Goal: Task Accomplishment & Management: Use online tool/utility

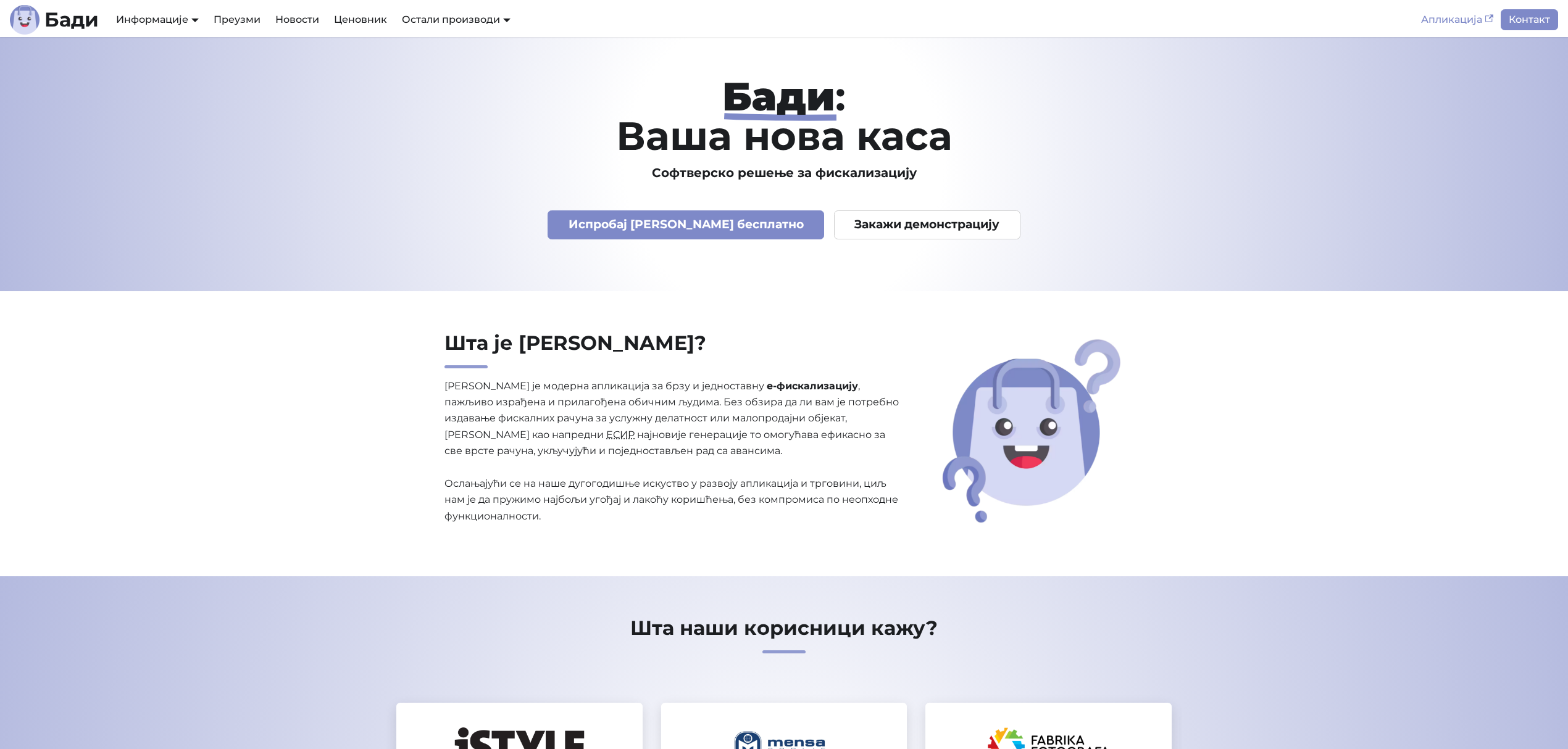
click at [1440, 15] on link "Апликација" at bounding box center [1457, 20] width 87 height 21
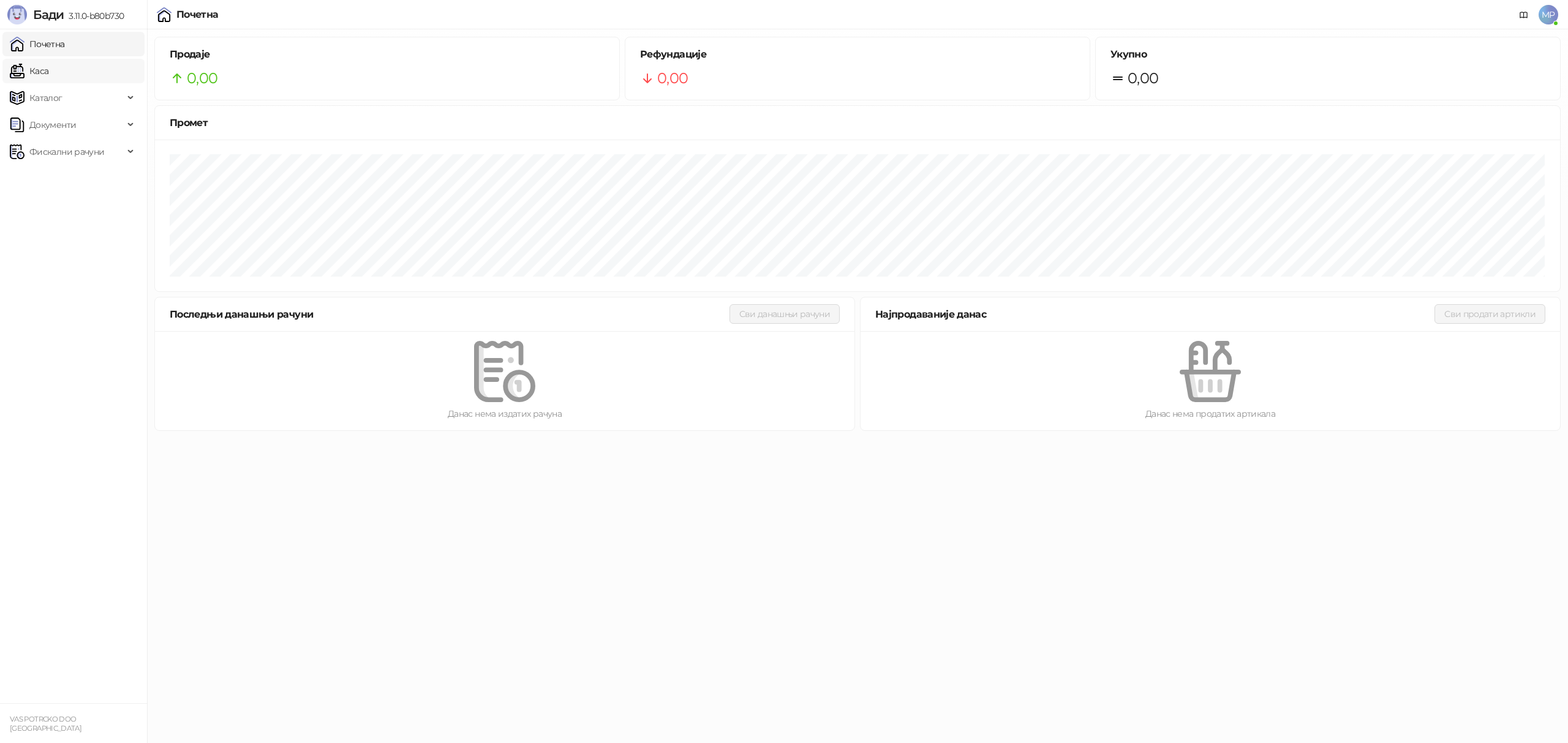
click at [48, 74] on link "Каса" at bounding box center [29, 71] width 39 height 24
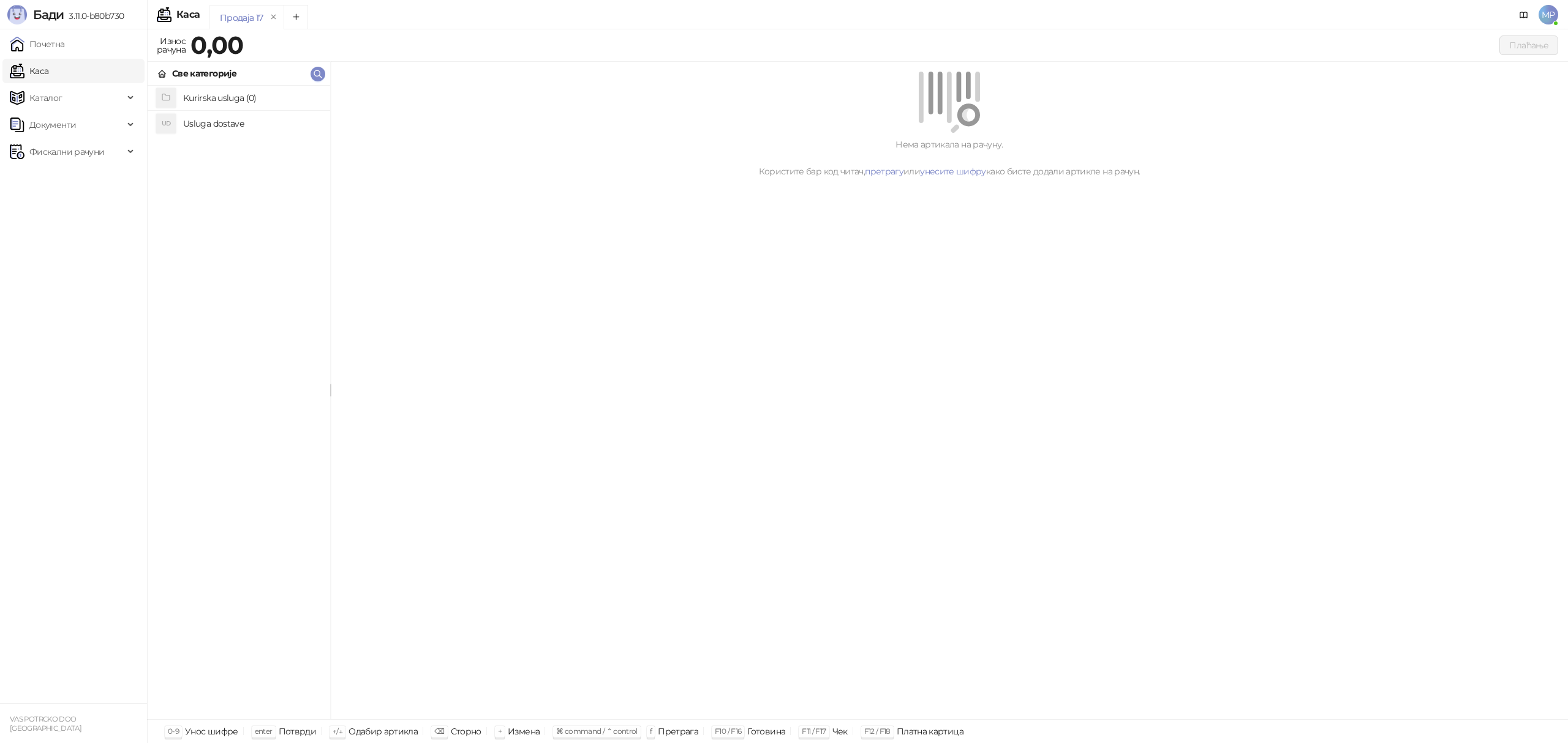
click at [225, 123] on h4 "Usluga dostave" at bounding box center [251, 123] width 137 height 19
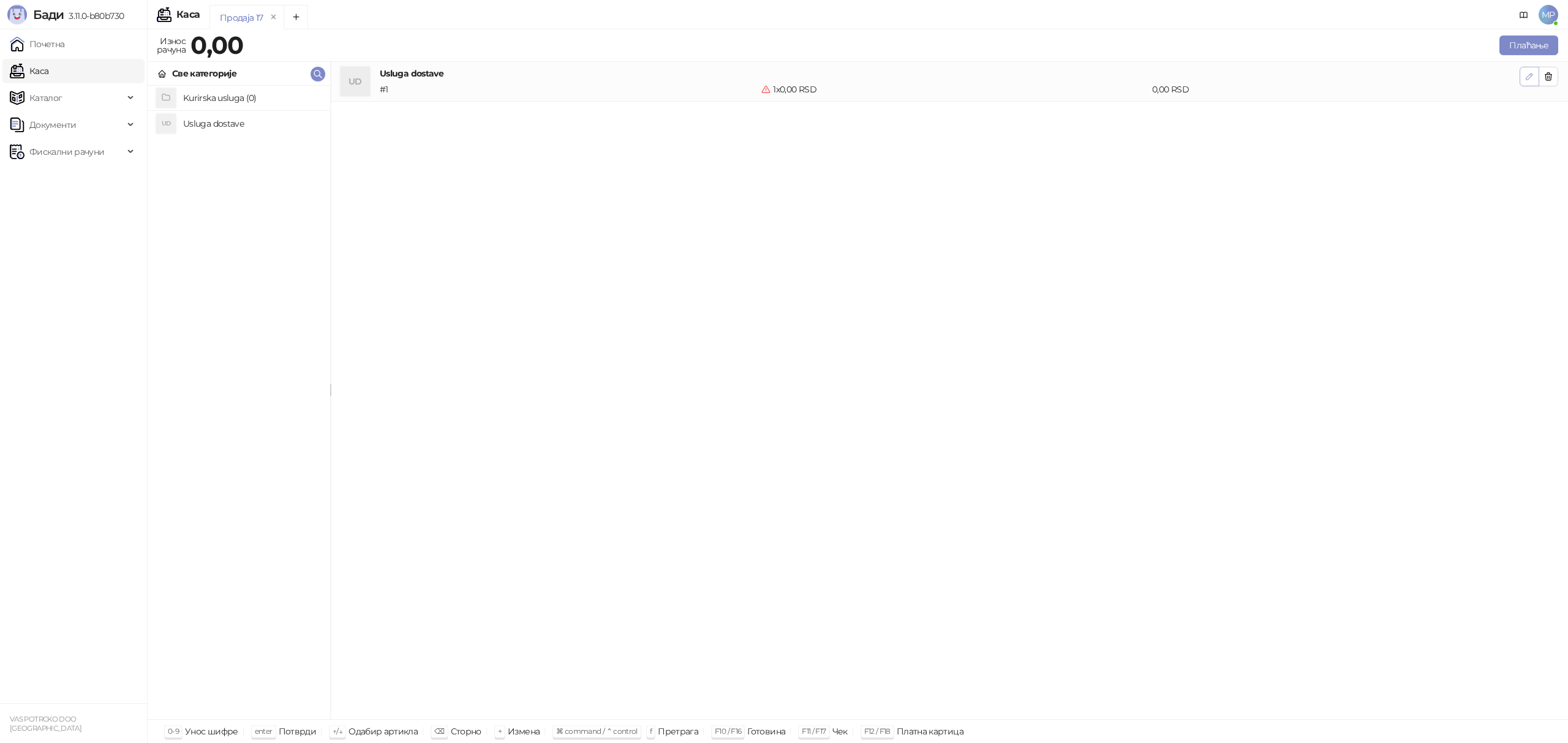
click at [1525, 78] on icon "button" at bounding box center [1529, 77] width 10 height 10
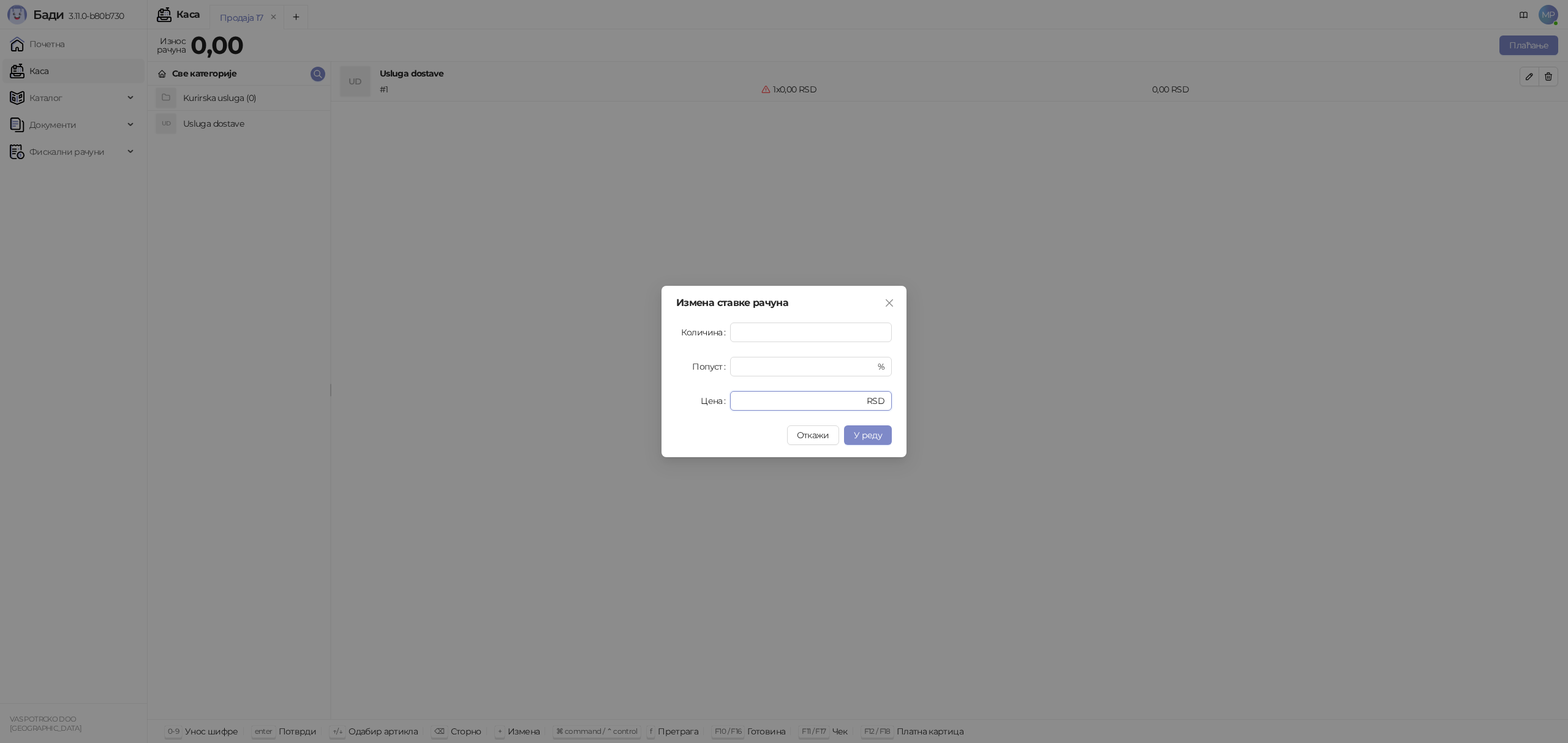
drag, startPoint x: 742, startPoint y: 397, endPoint x: 701, endPoint y: 397, distance: 41.0
click at [701, 397] on div "Цена * RSD" at bounding box center [784, 401] width 216 height 19
type input "****"
click at [855, 441] on span "У реду" at bounding box center [868, 435] width 28 height 11
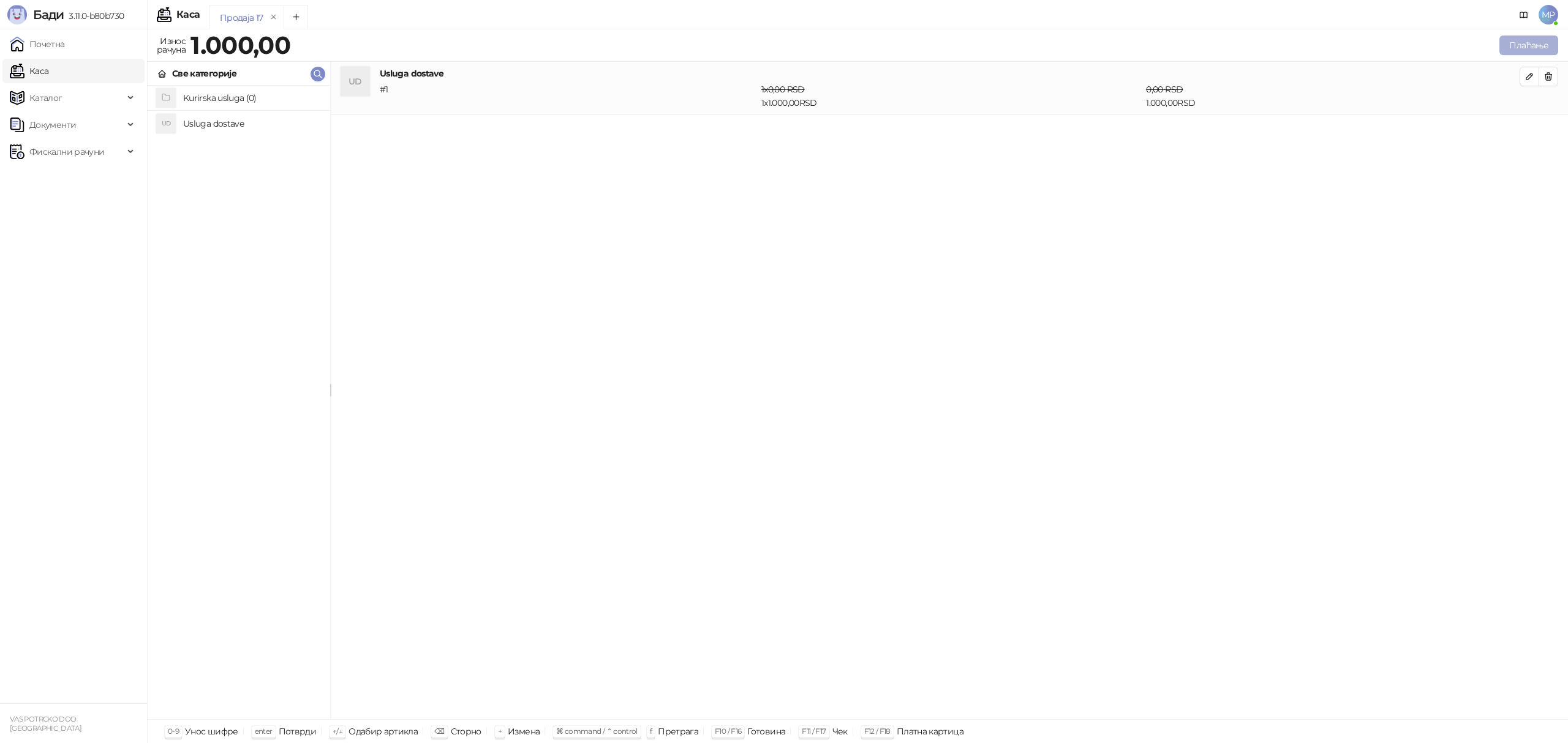
click at [1544, 40] on button "Плаћање" at bounding box center [1529, 45] width 59 height 19
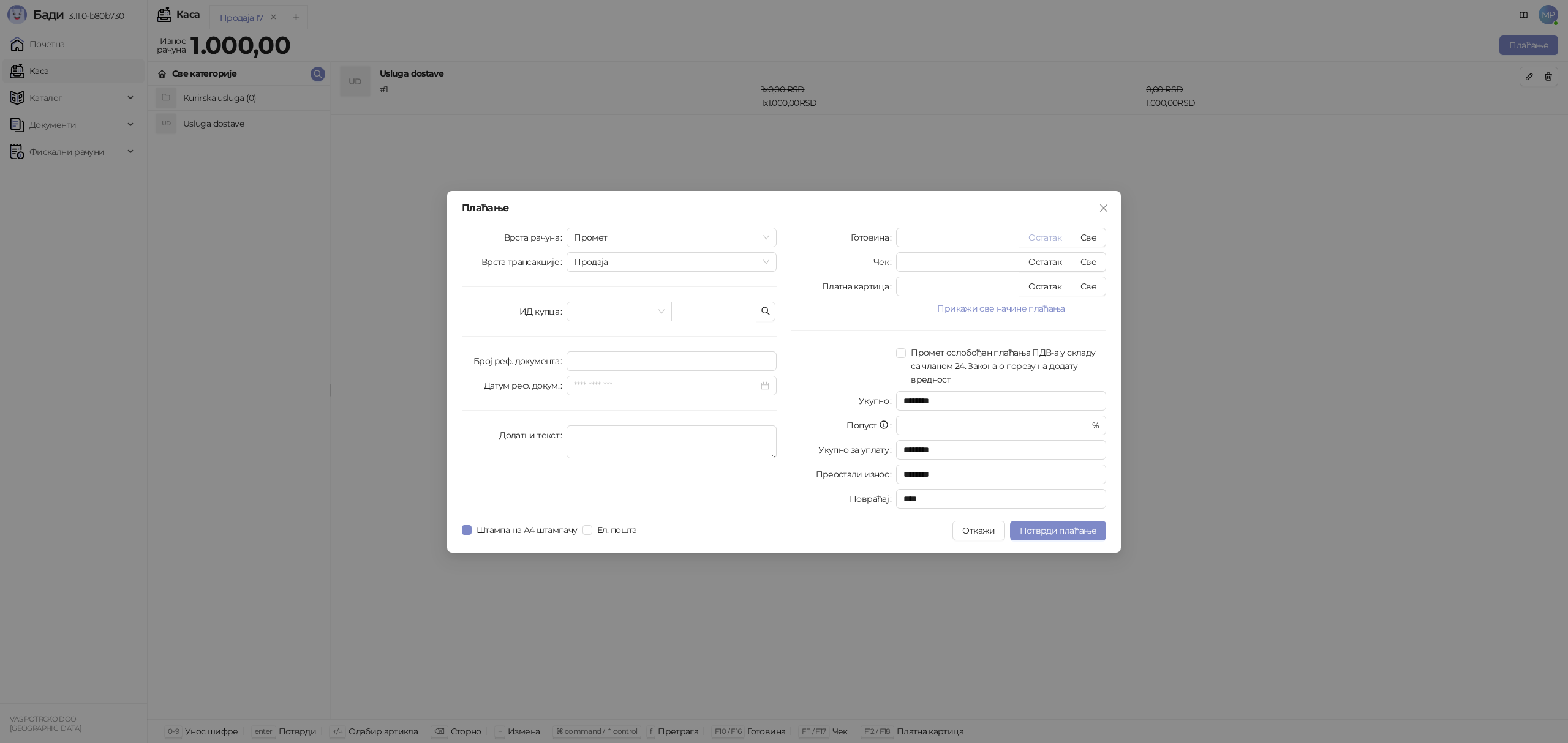
click at [1049, 234] on button "Остатак" at bounding box center [1044, 237] width 52 height 19
type input "****"
click at [1063, 530] on span "Потврди плаћање" at bounding box center [1058, 530] width 77 height 11
